Goal: Book appointment/travel/reservation

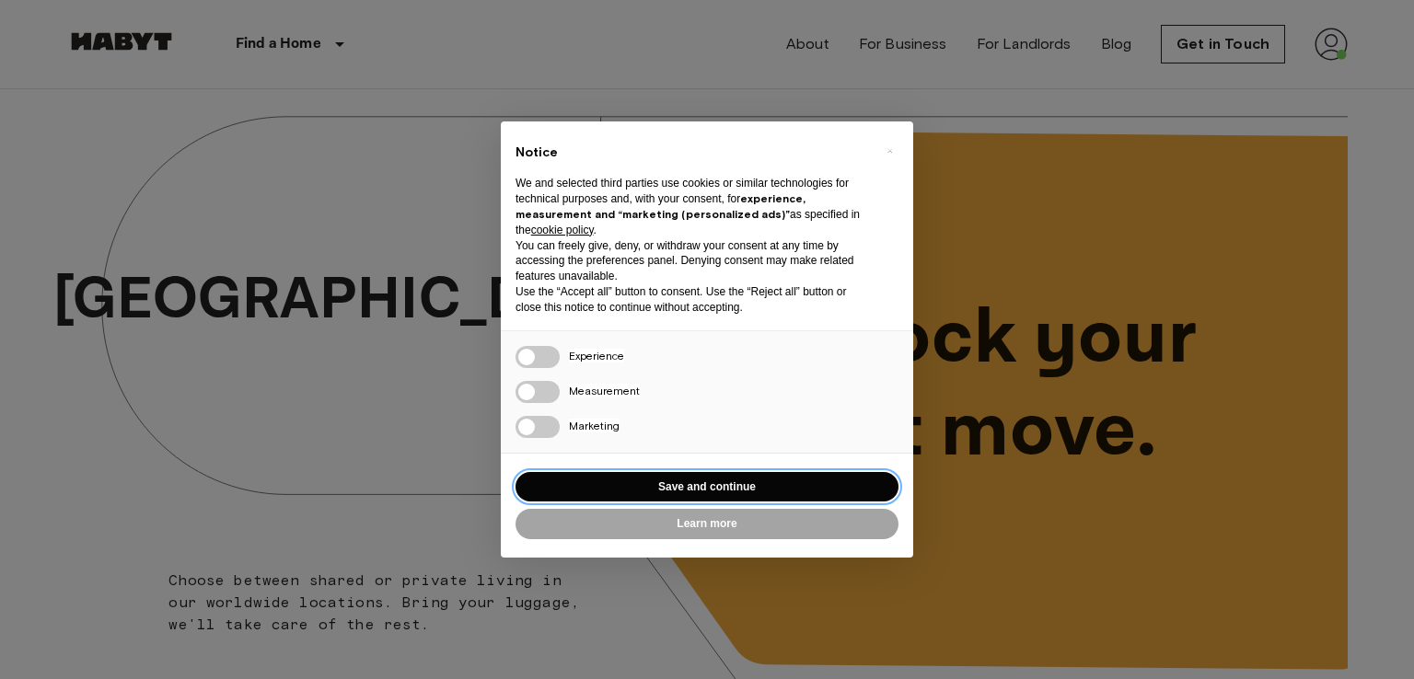
click at [724, 479] on button "Save and continue" at bounding box center [706, 487] width 383 height 30
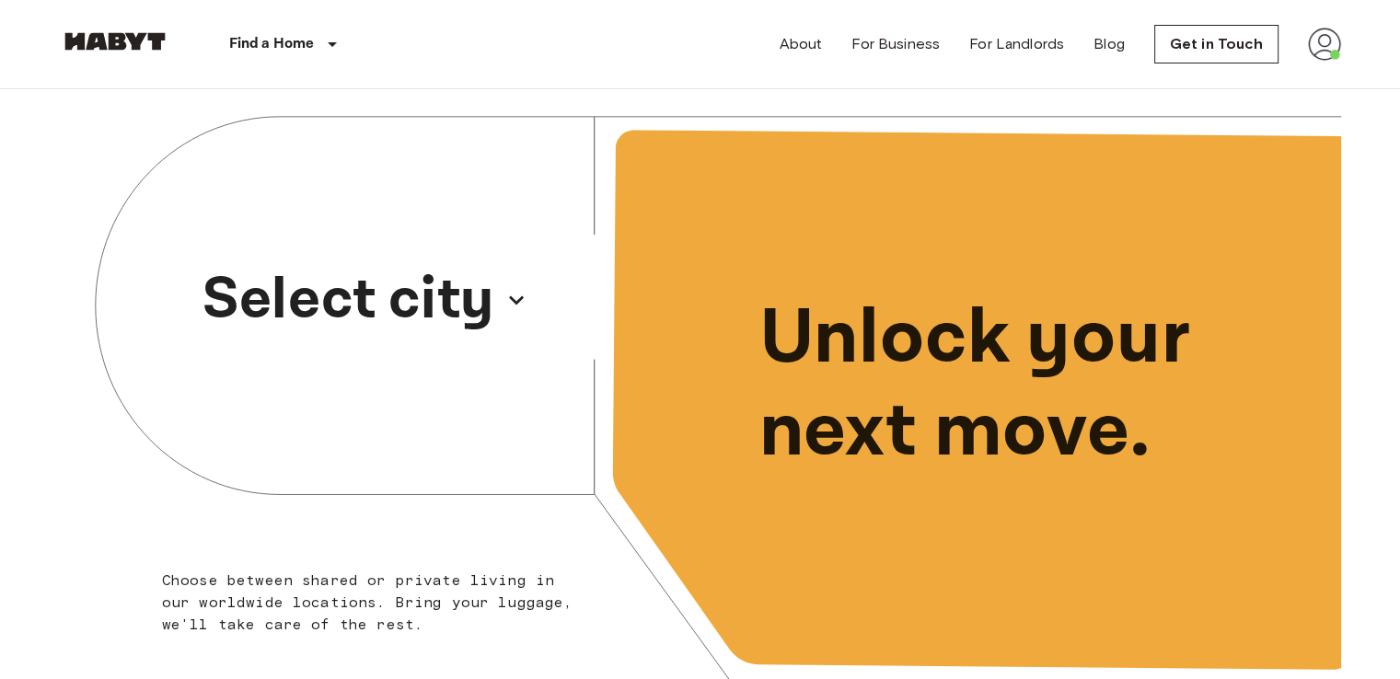
click at [460, 340] on p "Select city" at bounding box center [348, 300] width 292 height 88
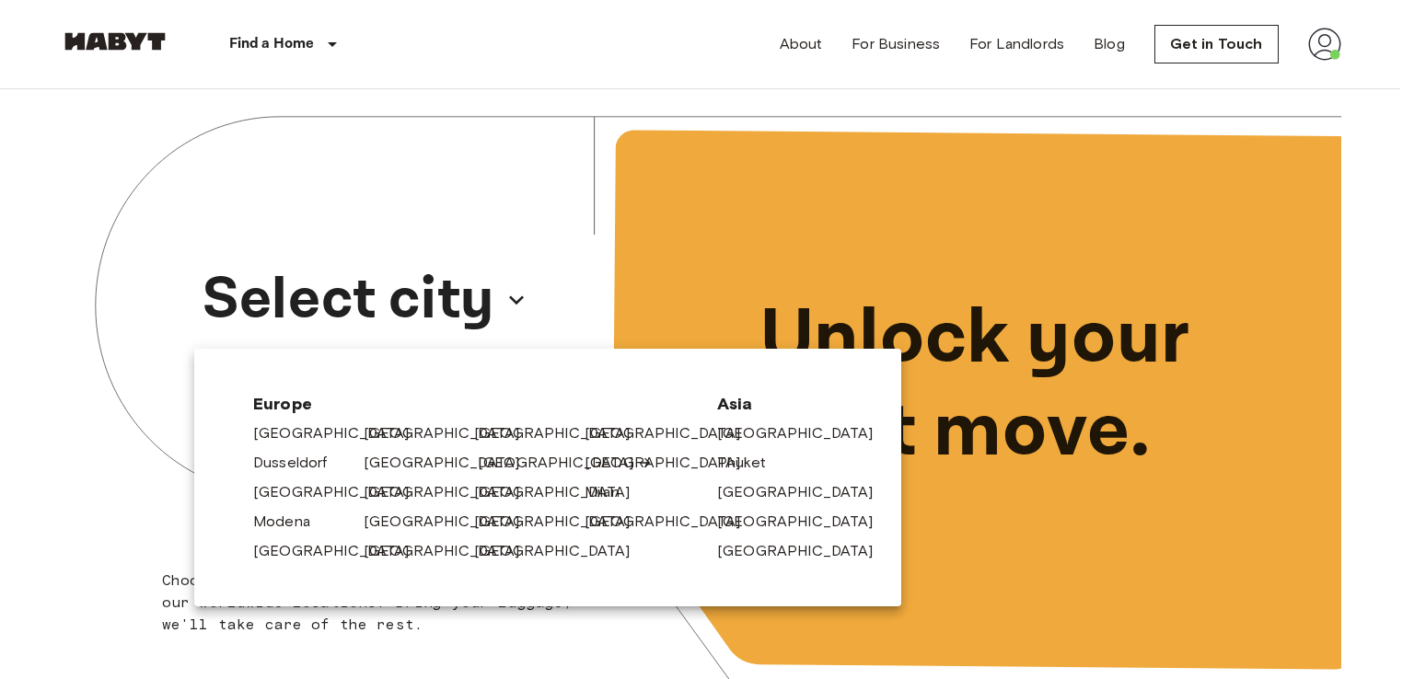
click at [485, 455] on link "[GEOGRAPHIC_DATA]" at bounding box center [565, 463] width 175 height 22
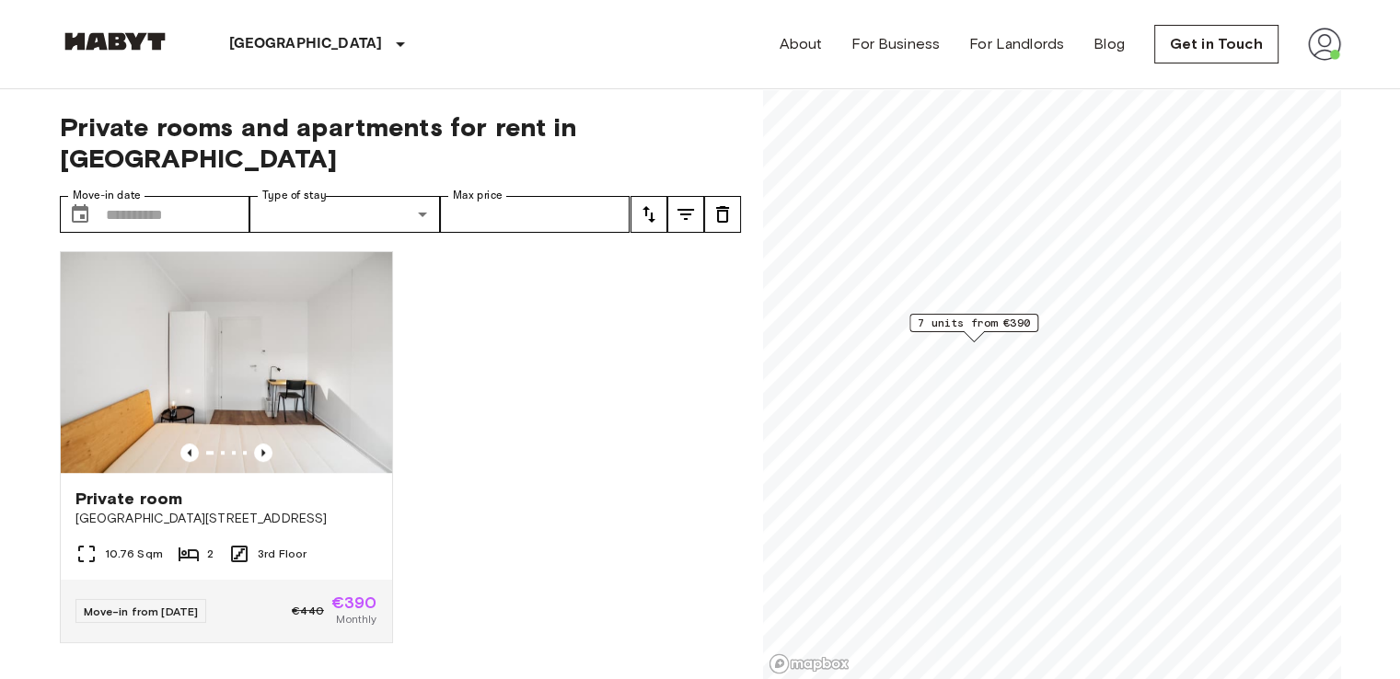
scroll to position [912, 0]
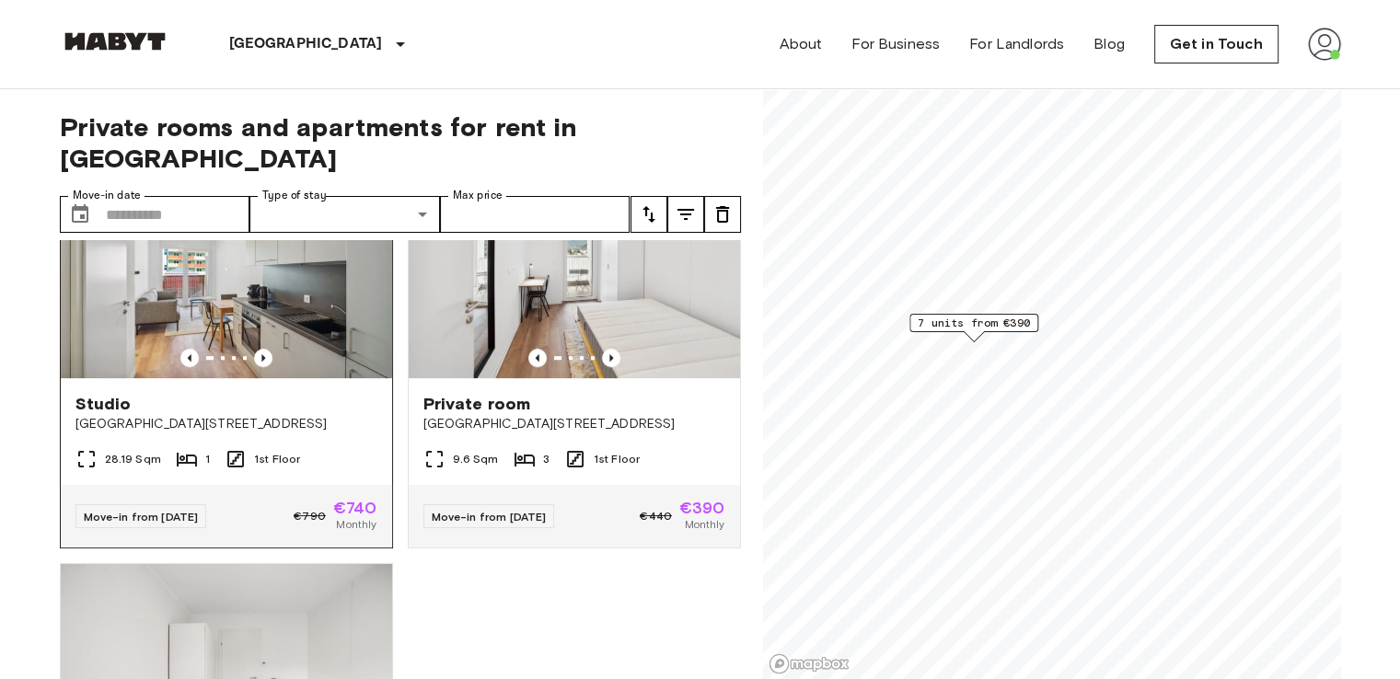
click at [190, 415] on span "[GEOGRAPHIC_DATA][STREET_ADDRESS]" at bounding box center [226, 424] width 302 height 18
click at [354, 491] on div "Move-in from 02 Nov 25 €790 €740 Monthly" at bounding box center [226, 516] width 331 height 63
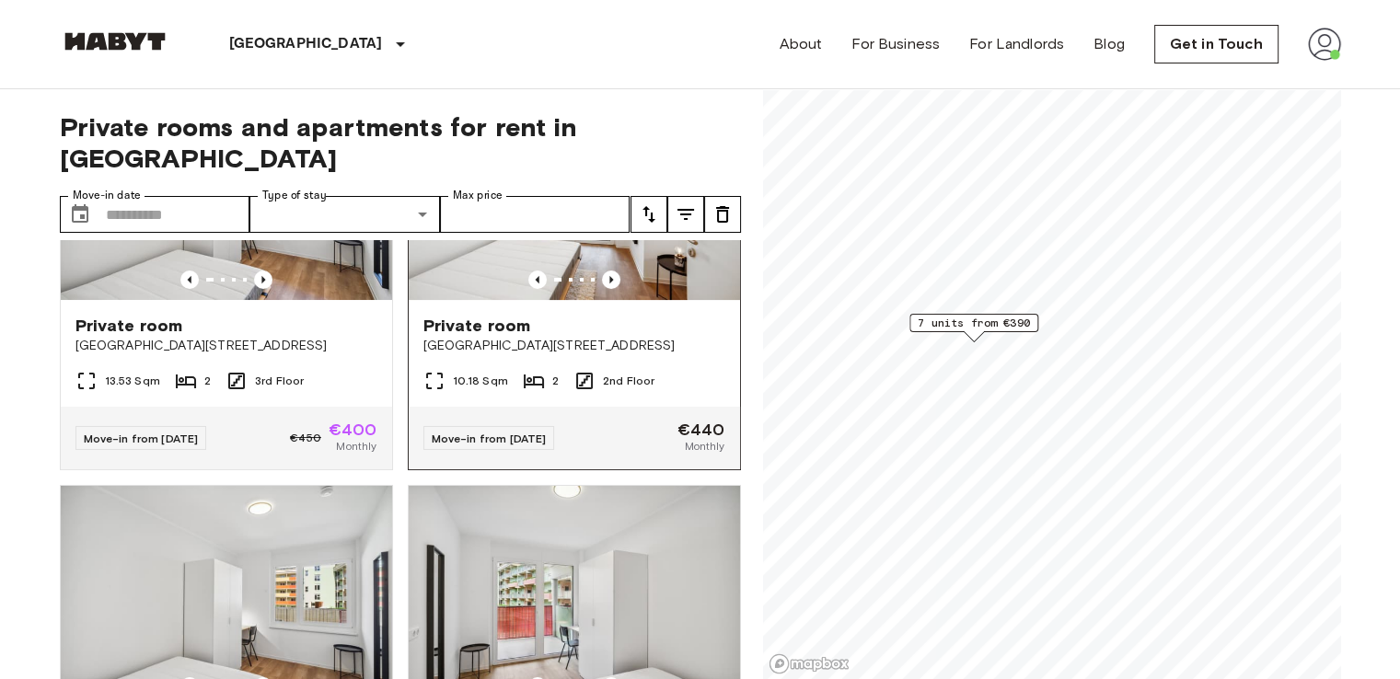
scroll to position [0, 0]
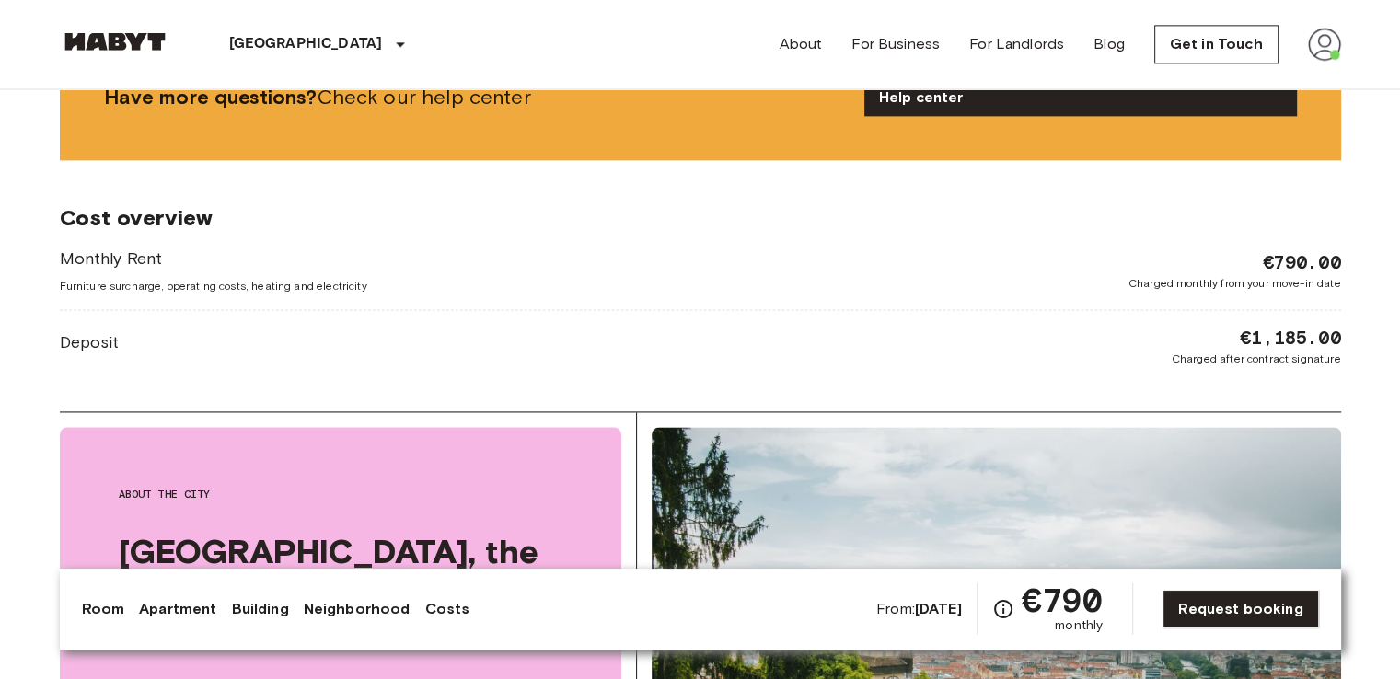
scroll to position [2538, 0]
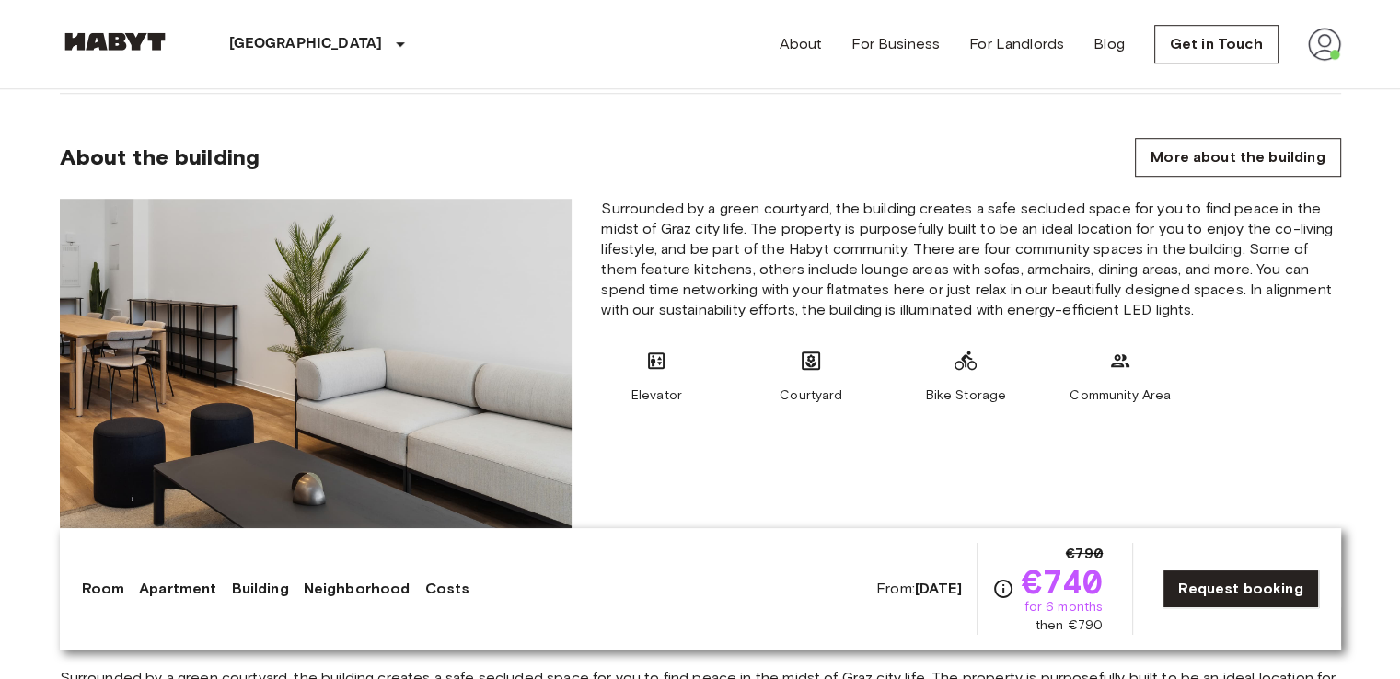
scroll to position [1285, 0]
